Goal: Information Seeking & Learning: Learn about a topic

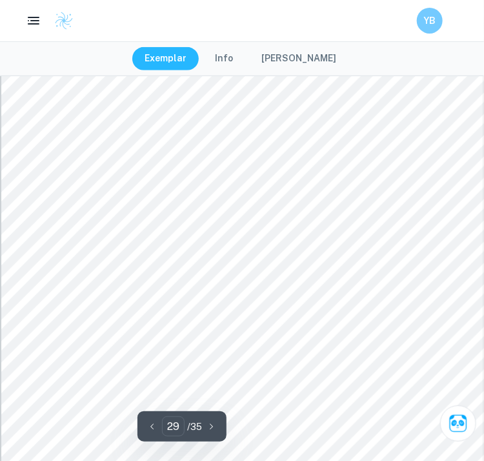
scroll to position [18443, 0]
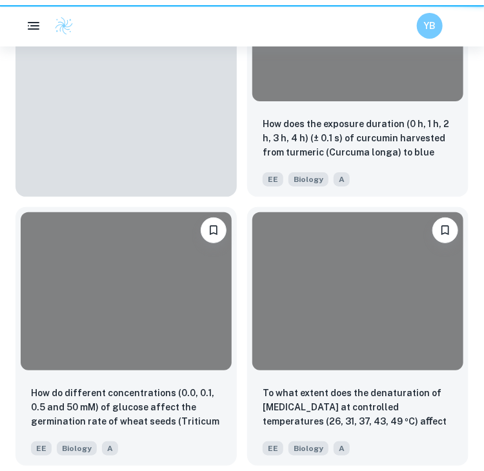
scroll to position [685, 0]
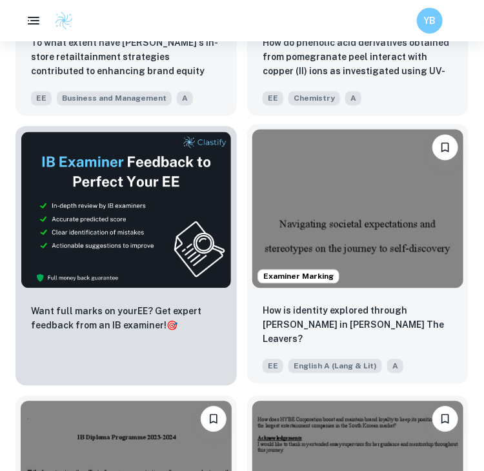
scroll to position [581, 0]
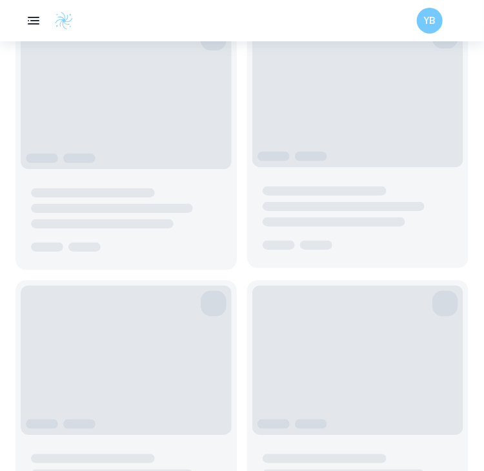
scroll to position [581, 0]
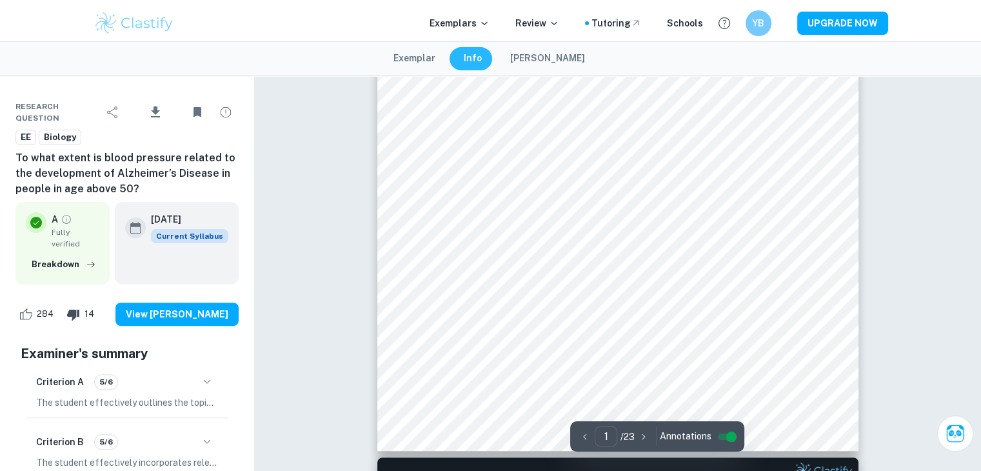
scroll to position [452, 0]
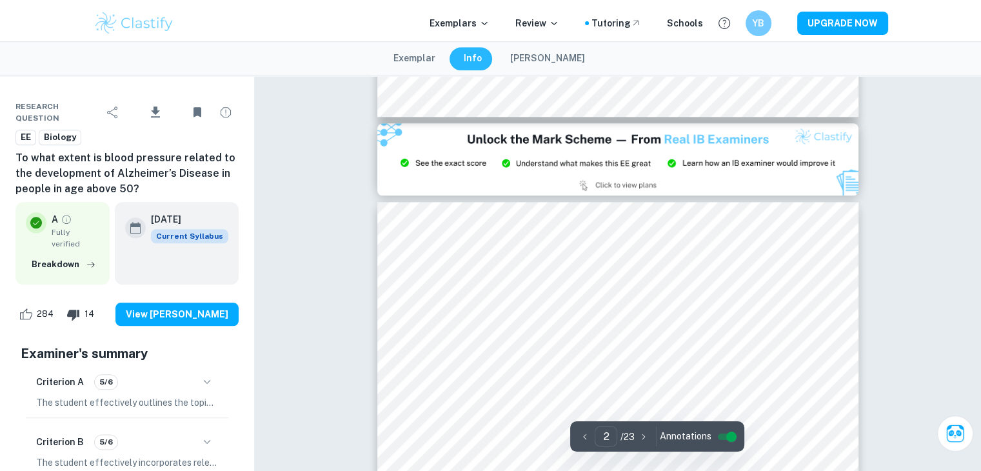
type input "3"
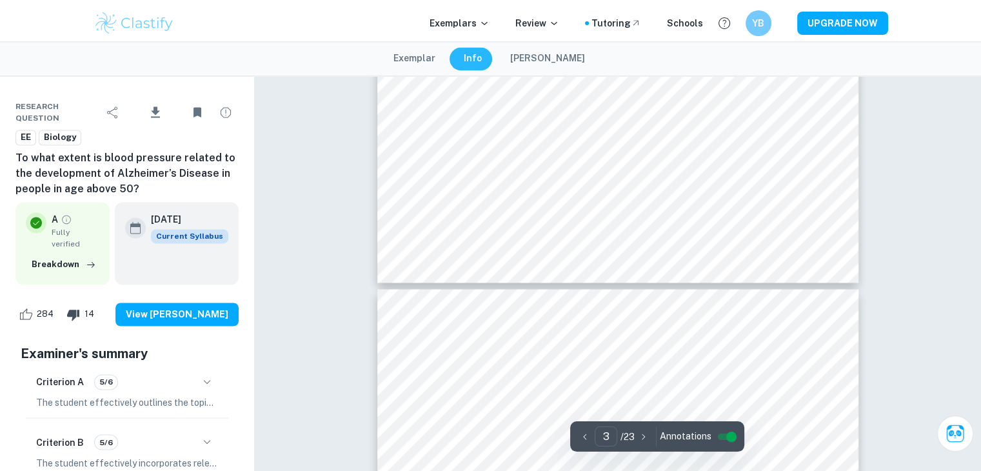
scroll to position [2000, 0]
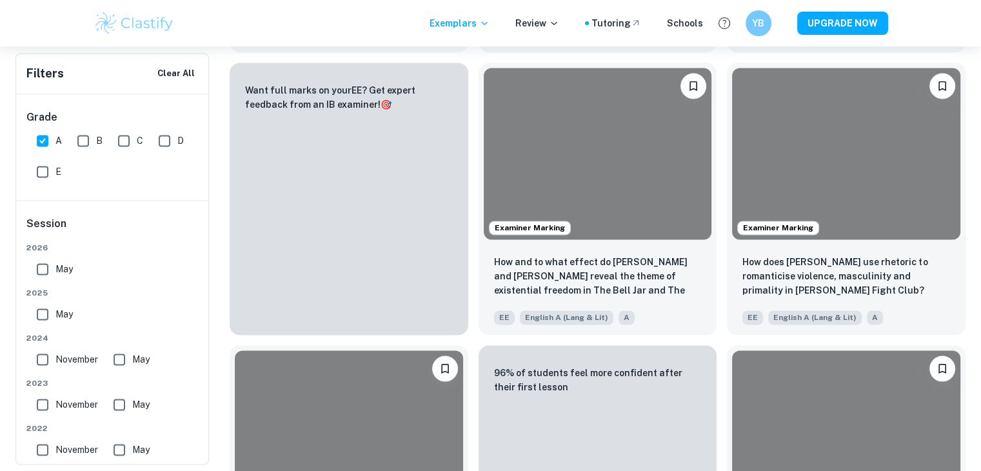
scroll to position [581, 0]
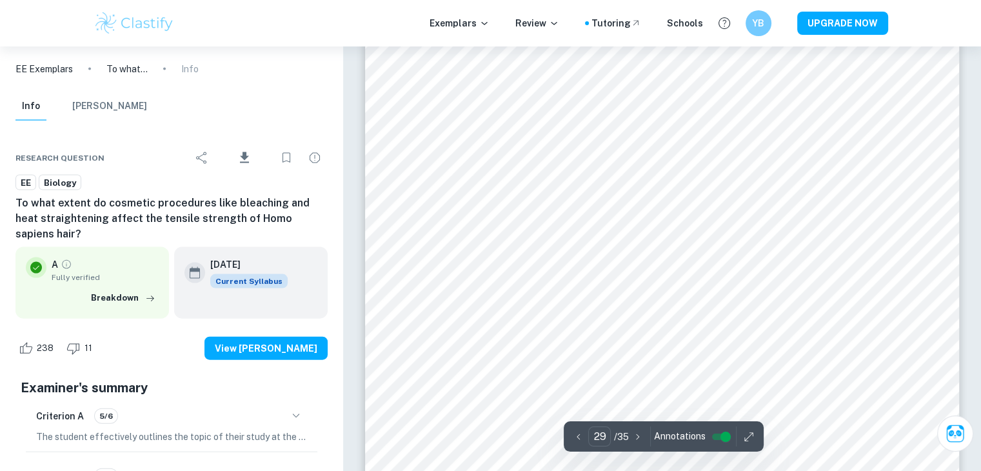
scroll to position [22428, 0]
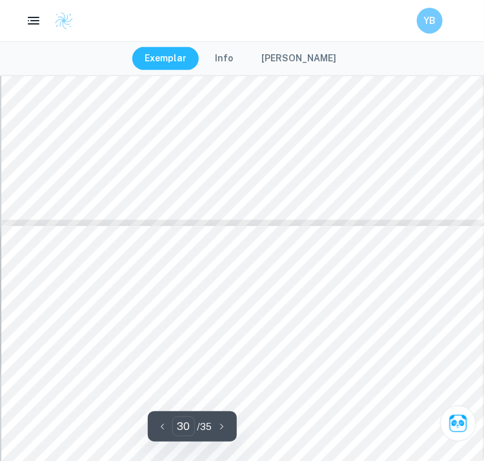
type input "29"
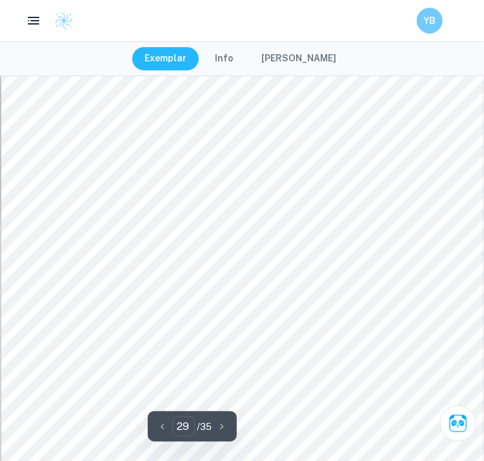
scroll to position [18114, 0]
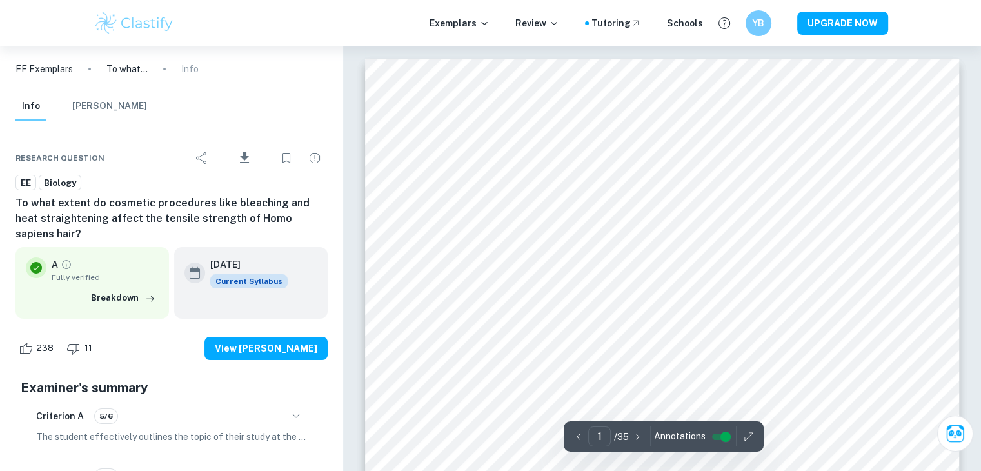
scroll to position [559, 0]
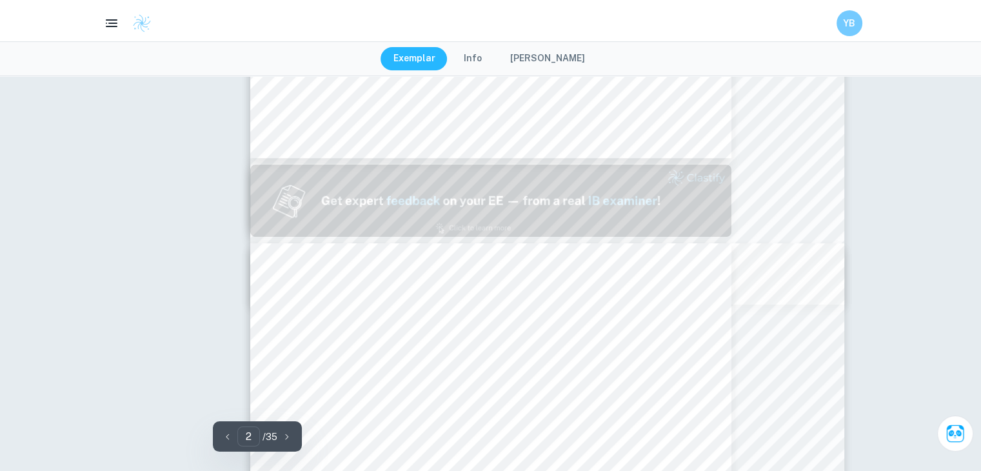
type input "2"
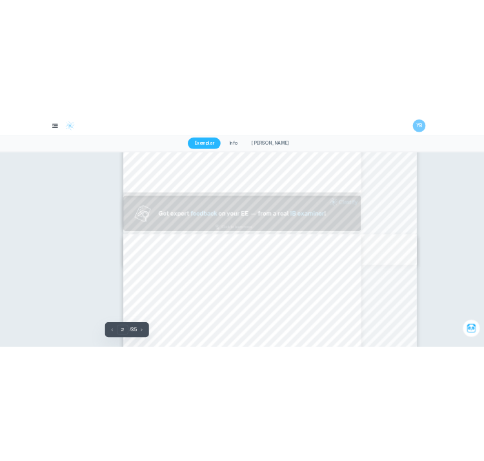
scroll to position [1139, 0]
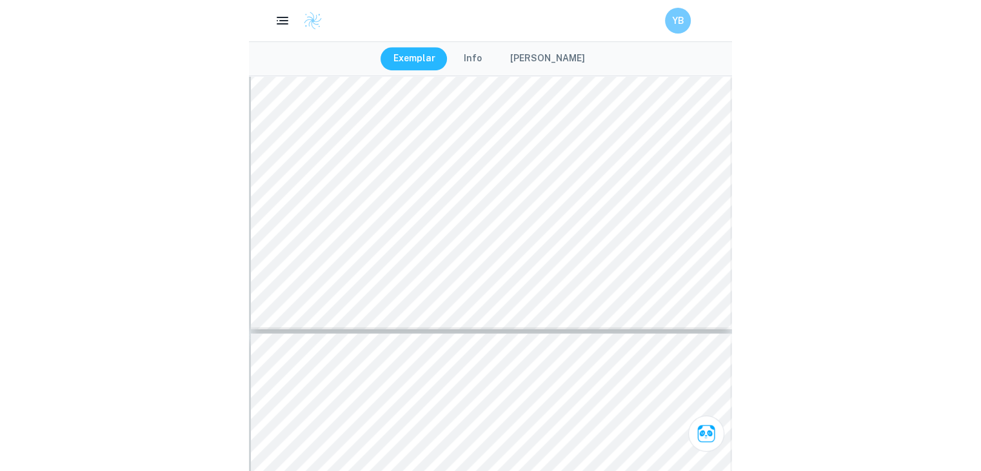
scroll to position [18667, 0]
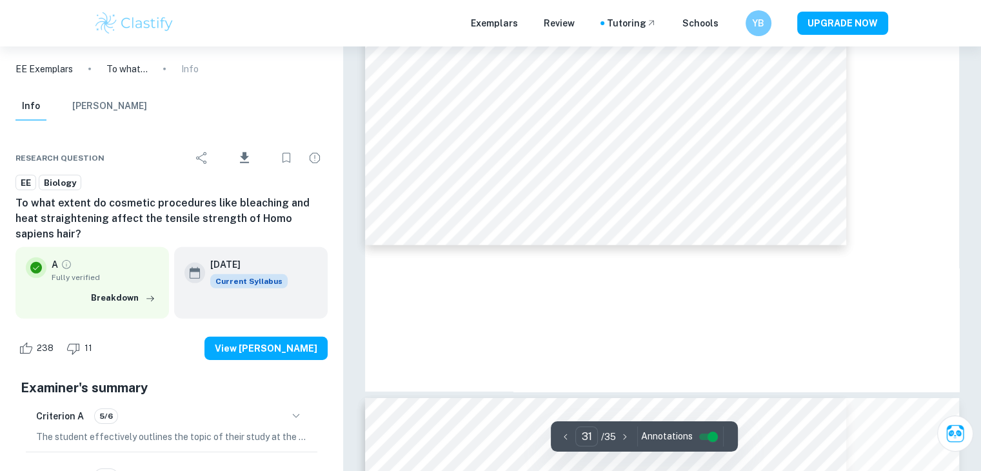
type input "24"
